Goal: Task Accomplishment & Management: Use online tool/utility

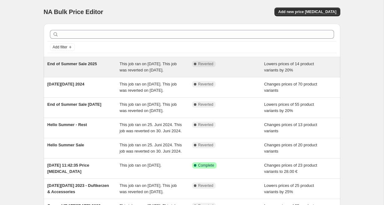
click at [142, 70] on span "This job ran on [DATE]. This job was reverted on [DATE]." at bounding box center [147, 66] width 57 height 11
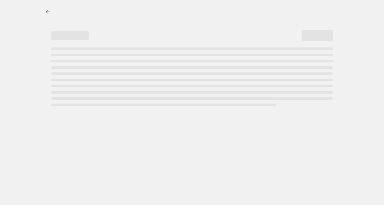
select select "percentage"
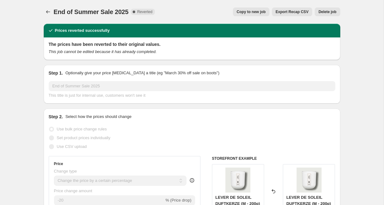
click at [255, 12] on span "Copy to new job" at bounding box center [250, 11] width 29 height 5
select select "percentage"
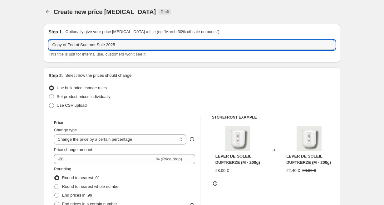
drag, startPoint x: 67, startPoint y: 44, endPoint x: 48, endPoint y: 43, distance: 19.7
click at [48, 43] on div "Step 1. Optionally give your price [MEDICAL_DATA] a title (eg "March 30% off sa…" at bounding box center [192, 43] width 296 height 39
click at [109, 41] on input "End of Summer Sale 2025" at bounding box center [192, 45] width 286 height 10
click at [109, 45] on input "End of Summer Sale 2025" at bounding box center [192, 45] width 286 height 10
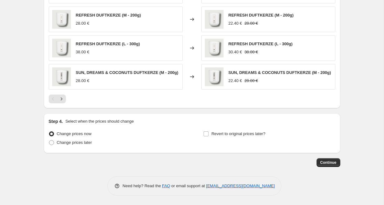
scroll to position [439, 0]
type input "End of Summer Sale 2025 -Final Day-"
click at [206, 133] on input "Revert to original prices later?" at bounding box center [205, 133] width 5 height 5
checkbox input "true"
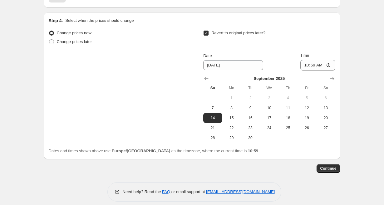
scroll to position [539, 0]
click at [232, 110] on span "8" at bounding box center [232, 107] width 14 height 5
type input "[DATE]"
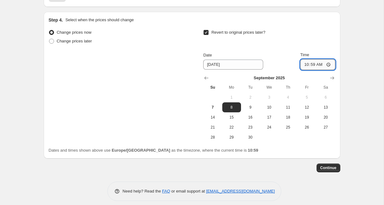
click at [317, 64] on input "10:59" at bounding box center [317, 64] width 35 height 11
click at [314, 66] on input "10:59" at bounding box center [317, 64] width 35 height 11
type input "00:01"
click at [322, 41] on div "Revert to original prices later?" at bounding box center [269, 37] width 132 height 19
click at [324, 172] on button "Continue" at bounding box center [328, 167] width 24 height 9
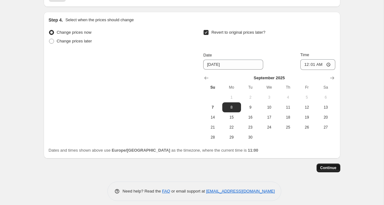
scroll to position [0, 0]
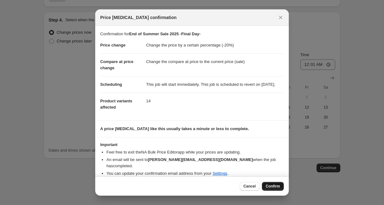
click at [269, 187] on span "Confirm" at bounding box center [272, 186] width 14 height 5
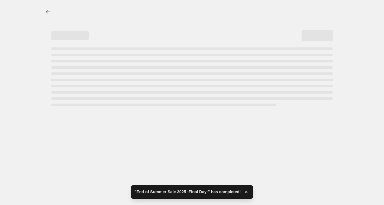
select select "percentage"
